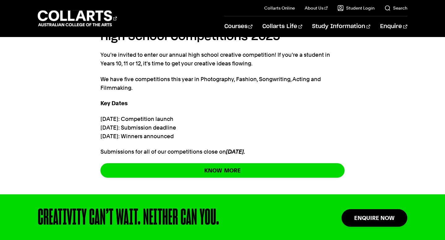
scroll to position [334, 0]
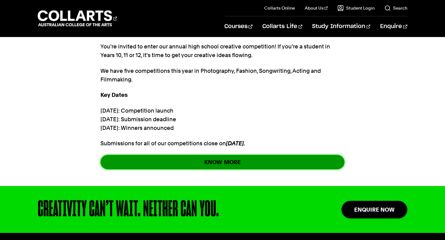
click at [158, 160] on link "KNOW MORE" at bounding box center [222, 162] width 244 height 15
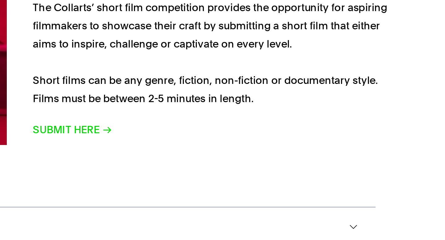
scroll to position [354, 0]
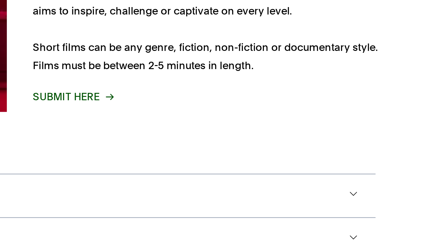
click at [272, 174] on span "SUBMIT HERE" at bounding box center [254, 172] width 38 height 9
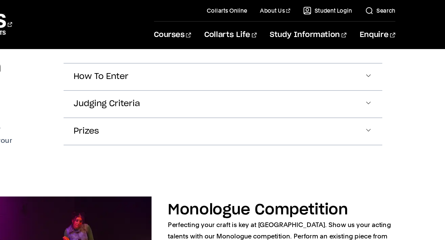
scroll to position [473, 0]
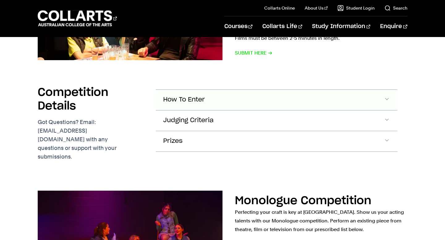
click at [212, 98] on button "How To Enter" at bounding box center [276, 100] width 241 height 20
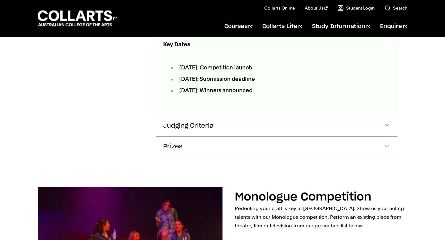
scroll to position [749, 0]
